Goal: Task Accomplishment & Management: Manage account settings

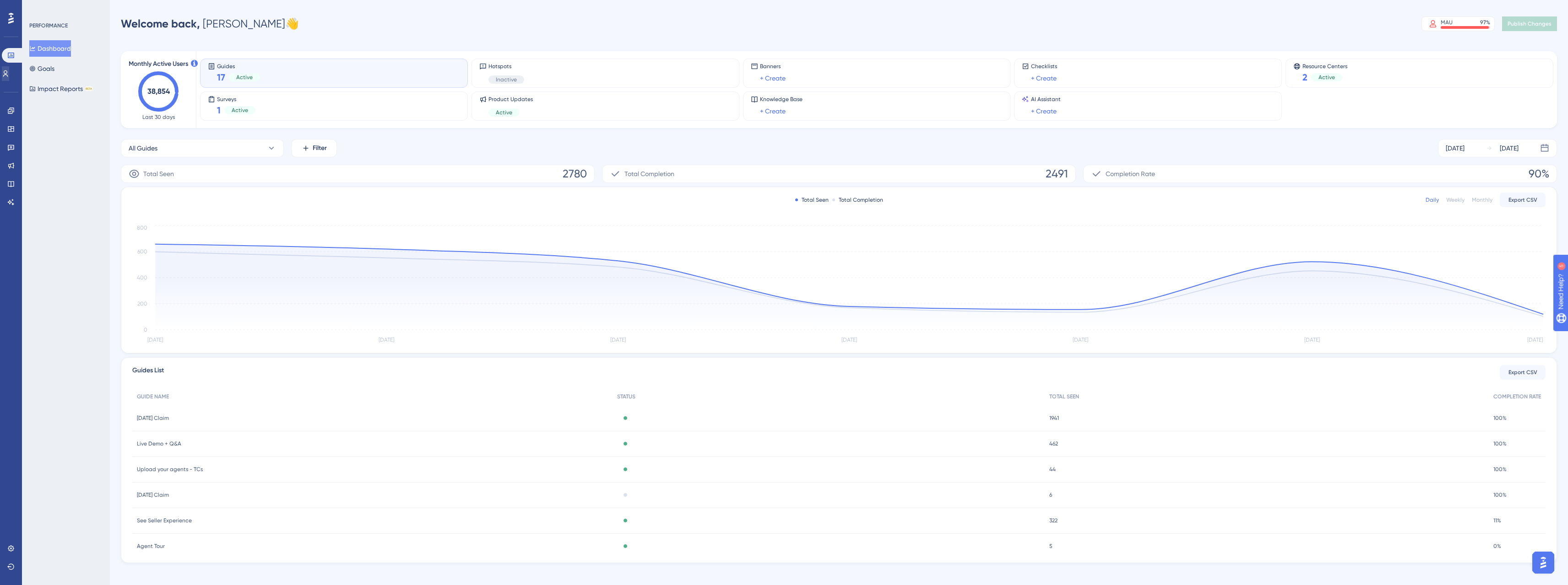
click at [10, 80] on div "Performance Users Engagement Widgets Feedback Product Updates Knowledge Base AI…" at bounding box center [11, 110] width 19 height 199
click at [7, 545] on link at bounding box center [11, 549] width 7 height 15
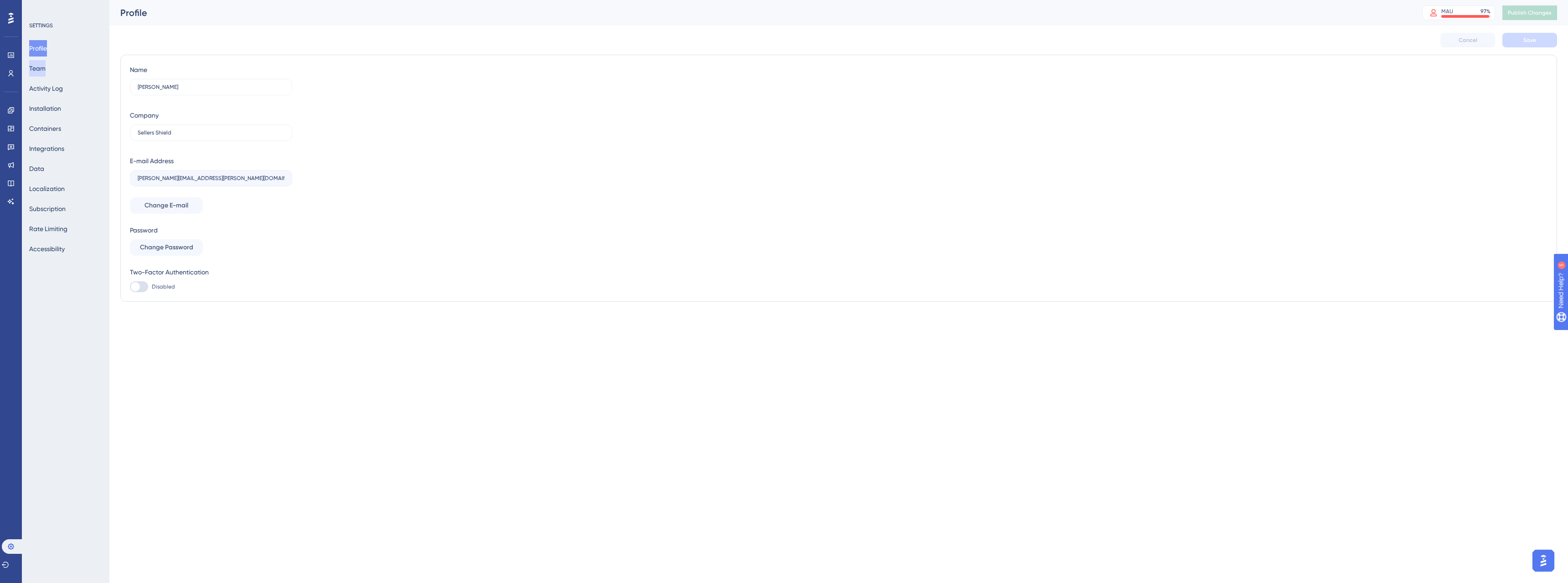
click at [45, 68] on button "Team" at bounding box center [37, 68] width 16 height 16
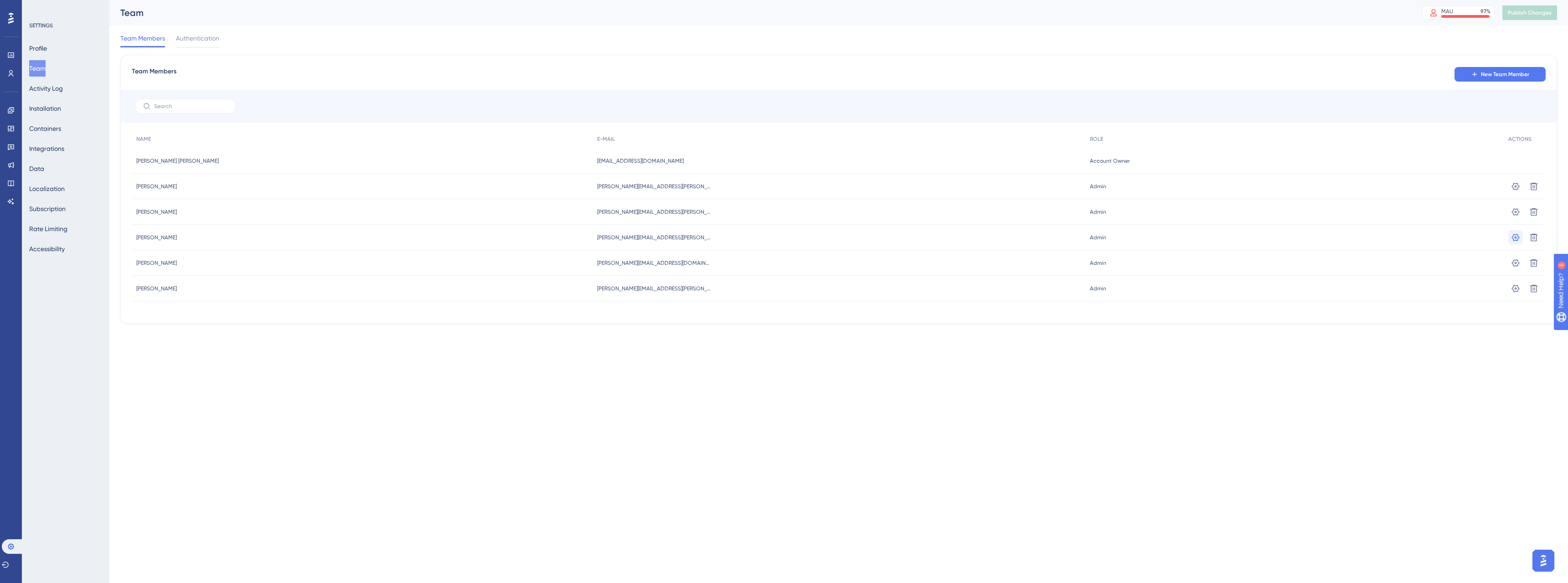
drag, startPoint x: 425, startPoint y: 231, endPoint x: 1518, endPoint y: 239, distance: 1093.0
click at [0, 0] on div "[PERSON_NAME] [PERSON_NAME] [PERSON_NAME][EMAIL_ADDRESS][PERSON_NAME][DOMAIN_NA…" at bounding box center [0, 0] width 0 height 0
click at [1517, 239] on icon at bounding box center [1515, 237] width 8 height 7
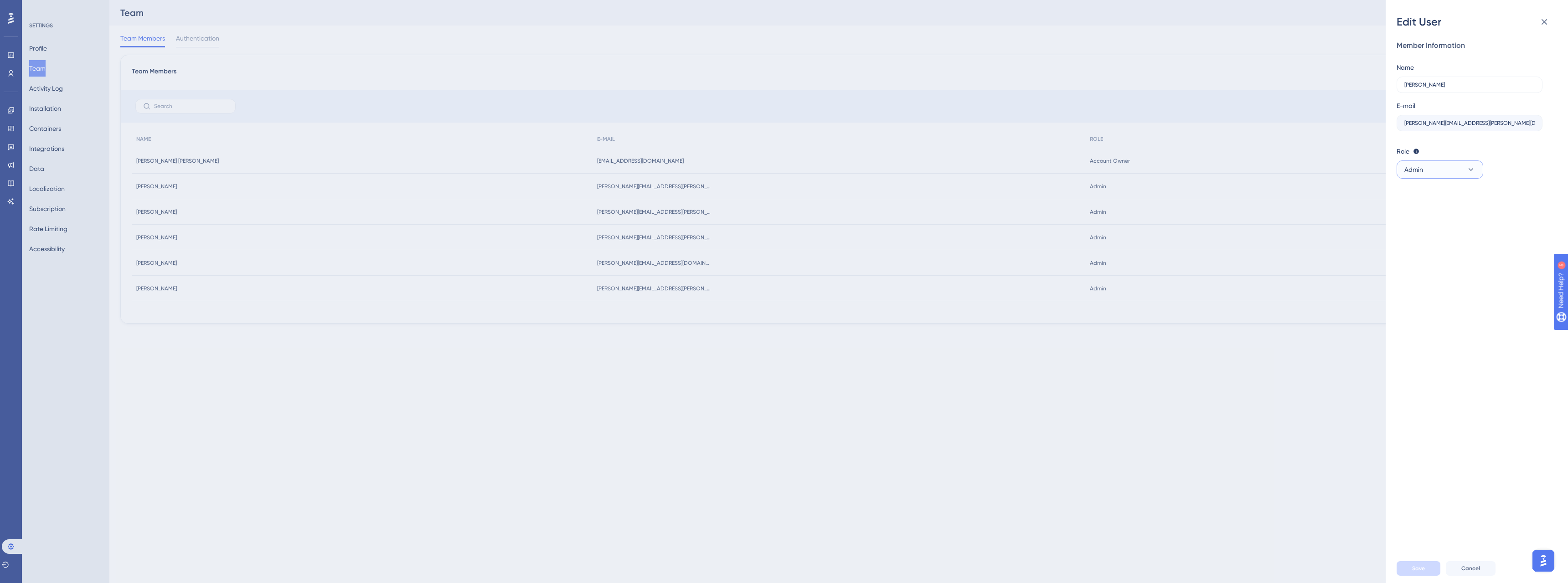
click at [1457, 163] on button "Admin" at bounding box center [1440, 170] width 87 height 18
click at [1457, 170] on button "Admin" at bounding box center [1440, 170] width 87 height 18
click at [1455, 234] on span "Upgrade" at bounding box center [1452, 234] width 23 height 7
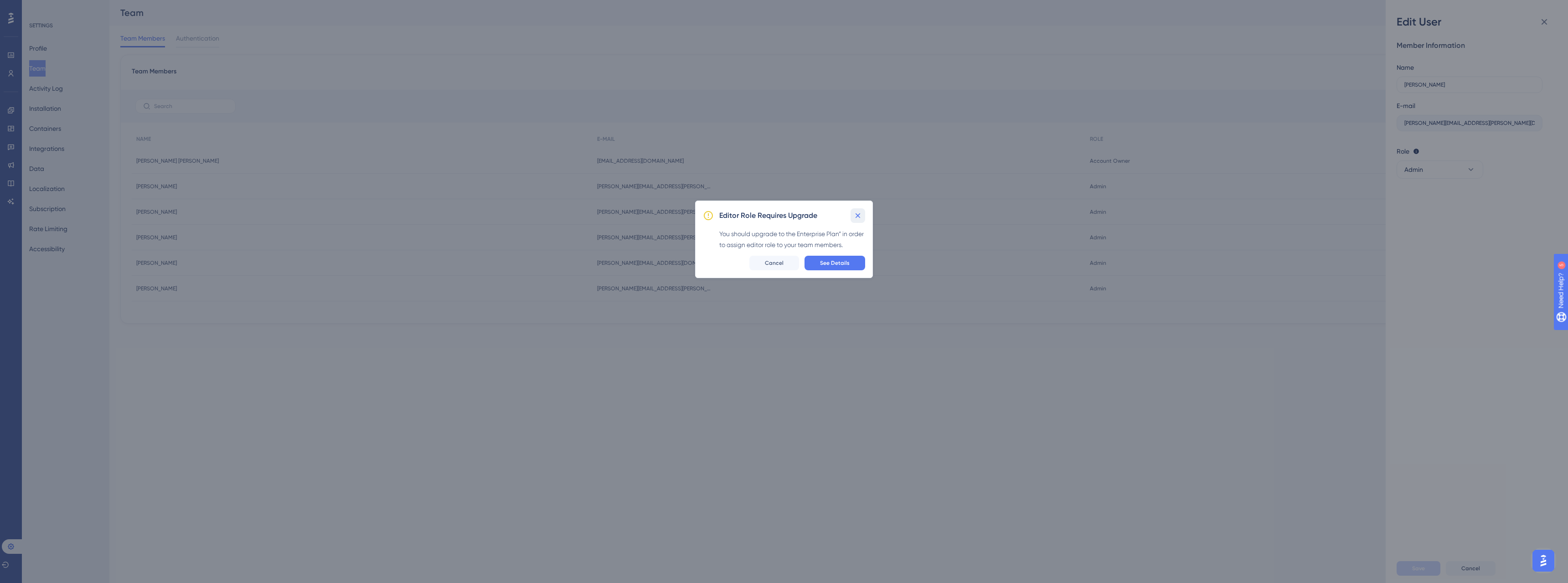
click at [862, 208] on button at bounding box center [857, 215] width 15 height 15
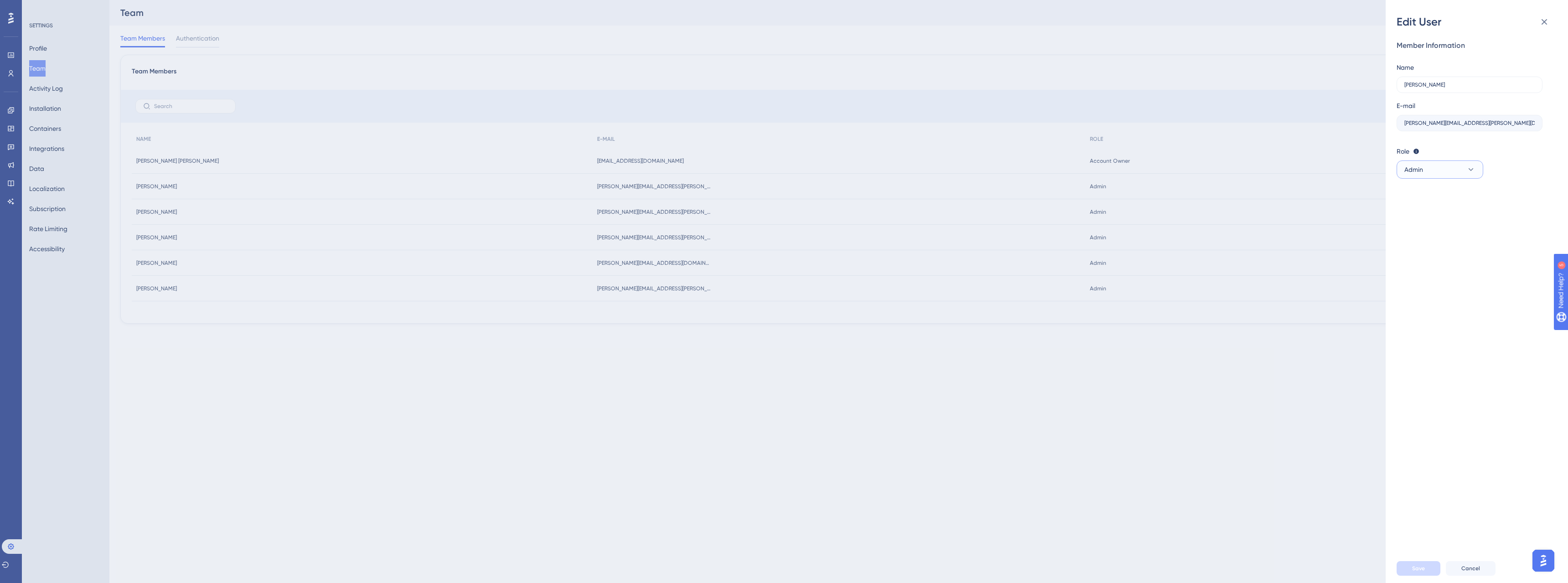
click at [1447, 175] on button "Admin" at bounding box center [1440, 170] width 87 height 18
click at [1457, 327] on div "Member Information Name [PERSON_NAME] E-mail [PERSON_NAME][EMAIL_ADDRESS][PERSO…" at bounding box center [1480, 291] width 168 height 525
click at [1462, 570] on span "Cancel" at bounding box center [1471, 569] width 18 height 7
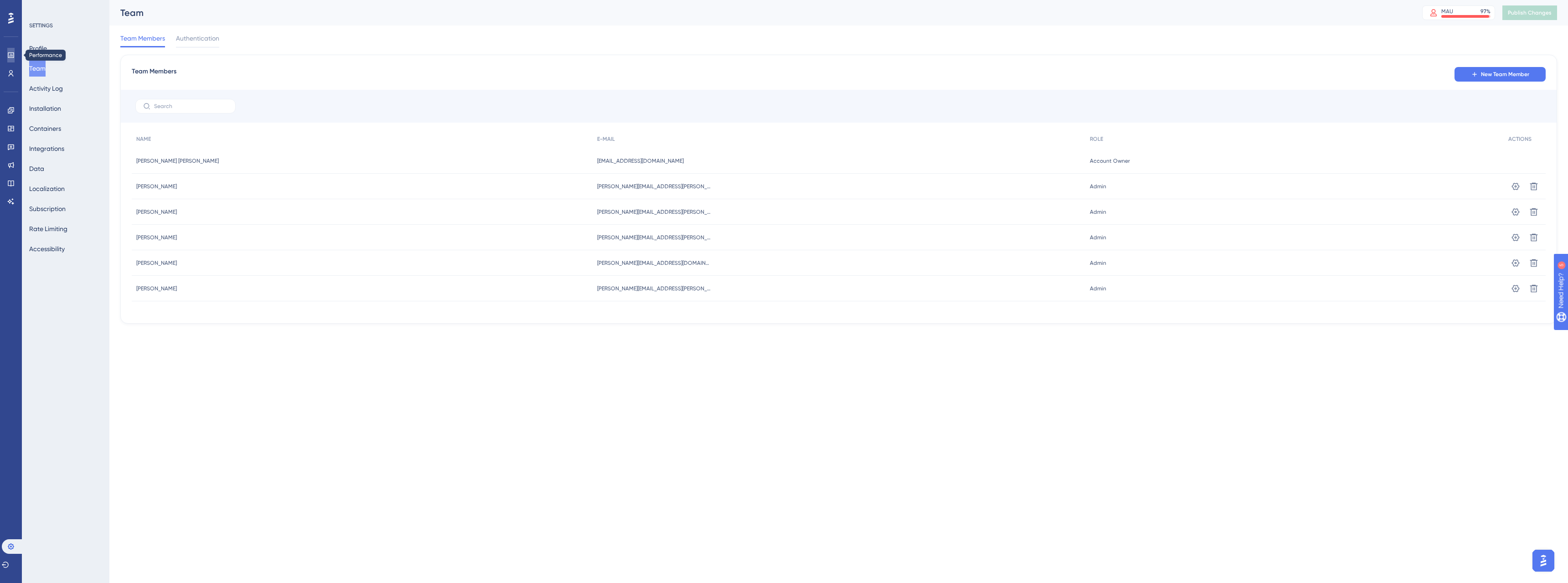
click at [12, 57] on icon at bounding box center [11, 55] width 7 height 7
